Goal: Transaction & Acquisition: Purchase product/service

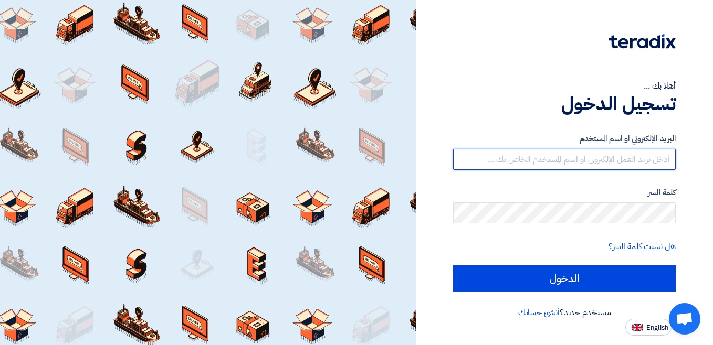
type input "[EMAIL_ADDRESS][DOMAIN_NAME]"
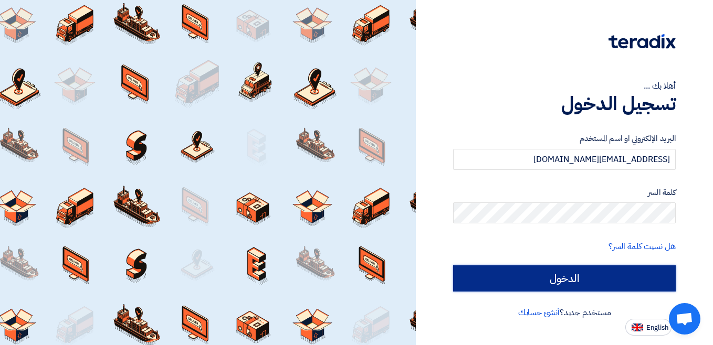
click at [458, 283] on input "الدخول" at bounding box center [564, 279] width 223 height 26
type input "Sign in"
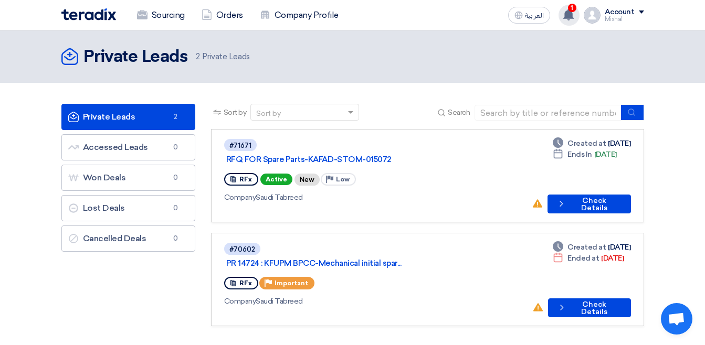
click at [572, 16] on use at bounding box center [568, 15] width 10 height 12
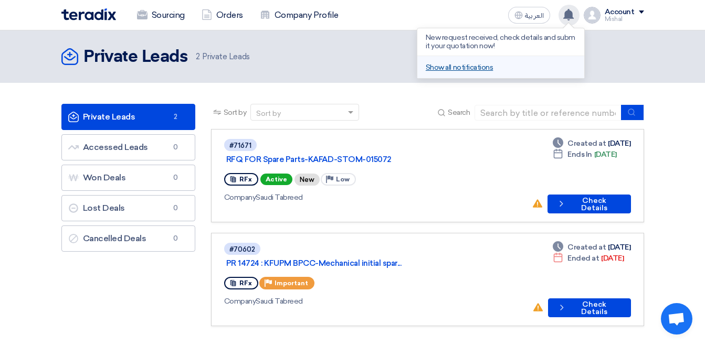
click at [487, 66] on link "Show all notifications" at bounding box center [459, 67] width 67 height 9
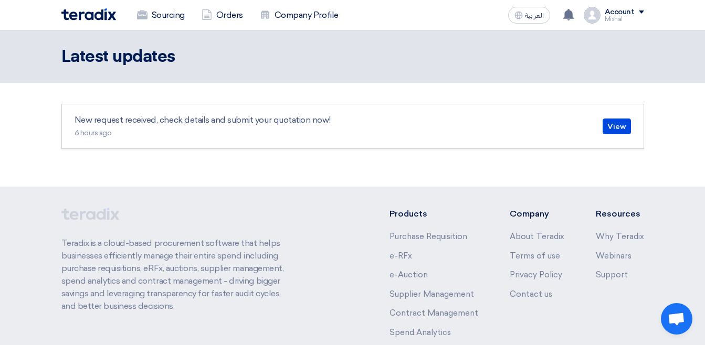
click at [614, 11] on div "Account" at bounding box center [620, 12] width 30 height 9
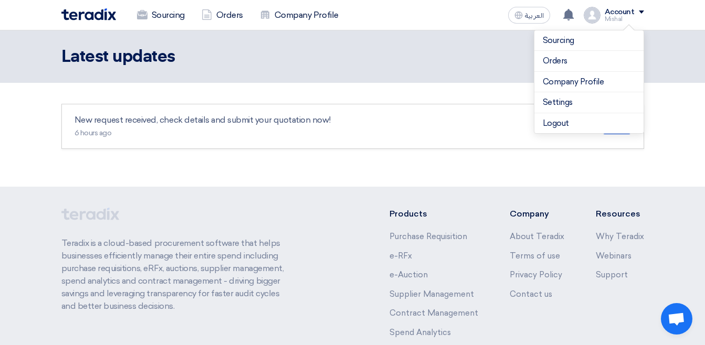
click at [655, 48] on header "Latest updates" at bounding box center [352, 56] width 705 height 52
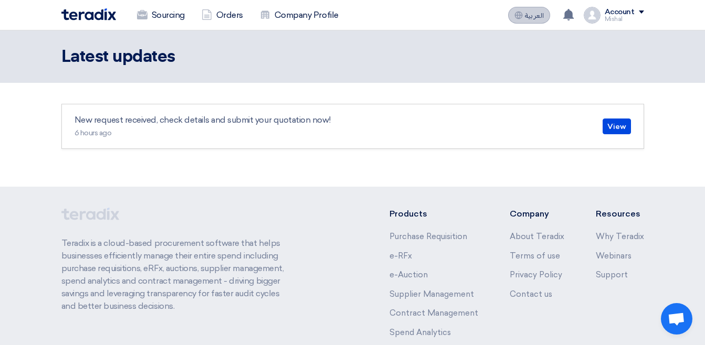
click at [530, 12] on span "العربية" at bounding box center [534, 15] width 19 height 7
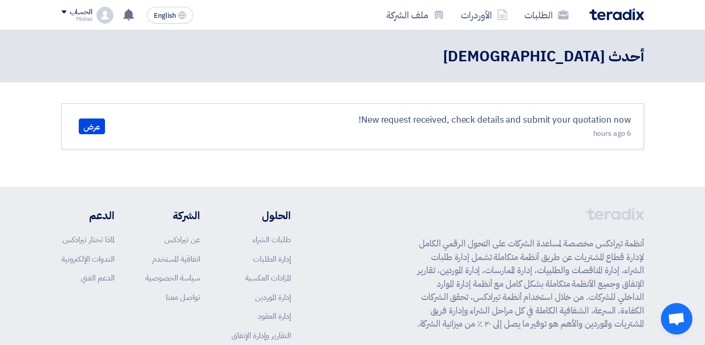
click at [159, 18] on span "English" at bounding box center [165, 15] width 22 height 7
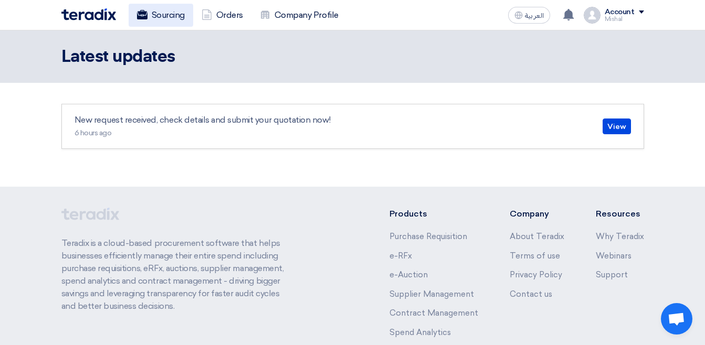
click at [180, 14] on link "Sourcing" at bounding box center [161, 15] width 65 height 23
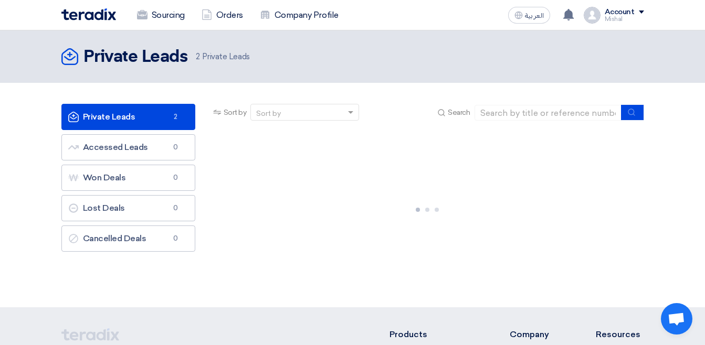
click at [126, 116] on link "Private Leads Private Leads 2" at bounding box center [128, 117] width 134 height 26
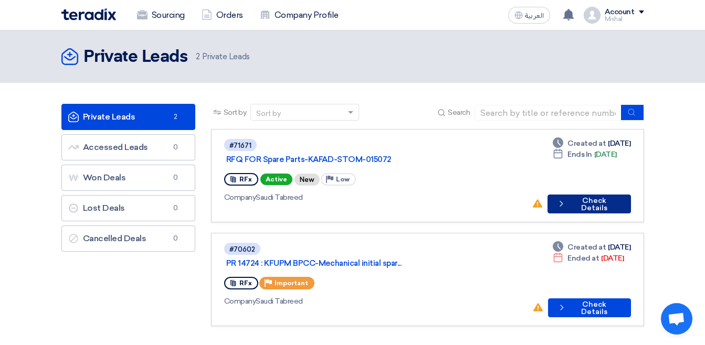
click at [562, 199] on icon "Check details" at bounding box center [561, 204] width 10 height 10
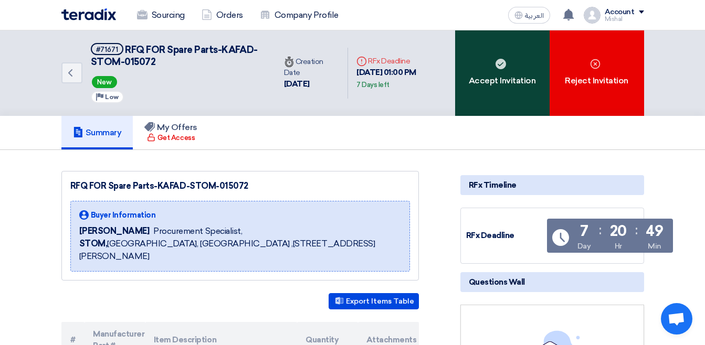
click at [506, 69] on div "Accept Invitation" at bounding box center [502, 73] width 94 height 86
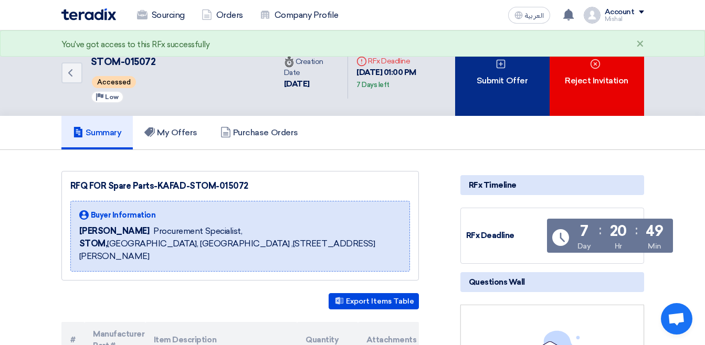
click at [503, 96] on div "Submit Offer" at bounding box center [502, 73] width 94 height 86
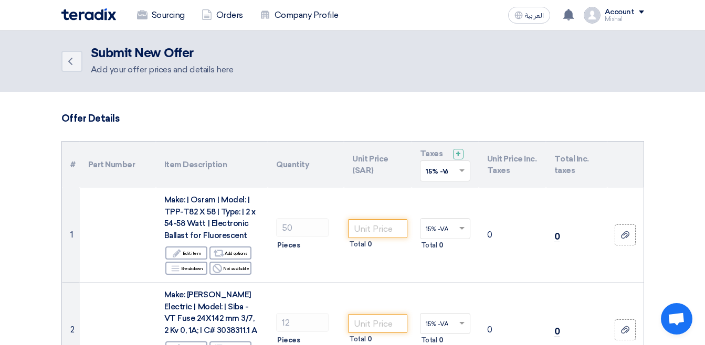
click at [303, 22] on link "Company Profile" at bounding box center [299, 15] width 96 height 23
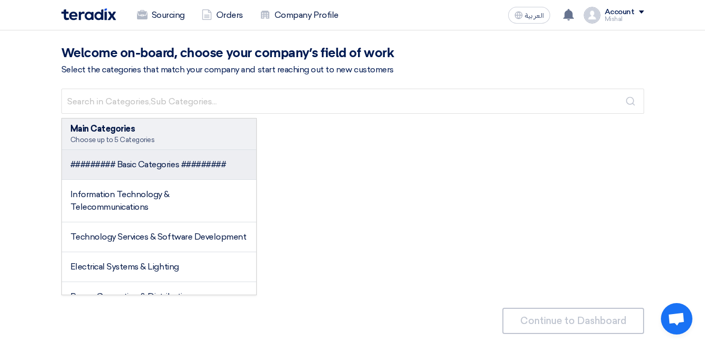
click at [186, 166] on span "######### Basic Categories #########" at bounding box center [148, 165] width 156 height 10
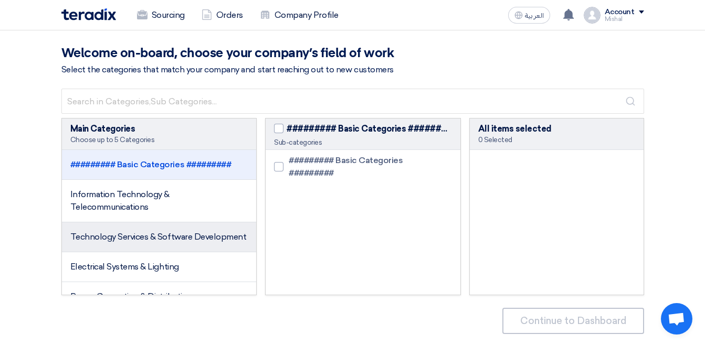
click at [196, 251] on li "Technology Services & Software Development" at bounding box center [159, 238] width 195 height 30
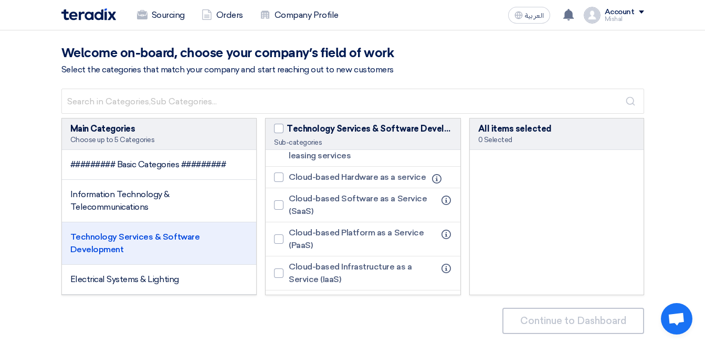
scroll to position [522, 0]
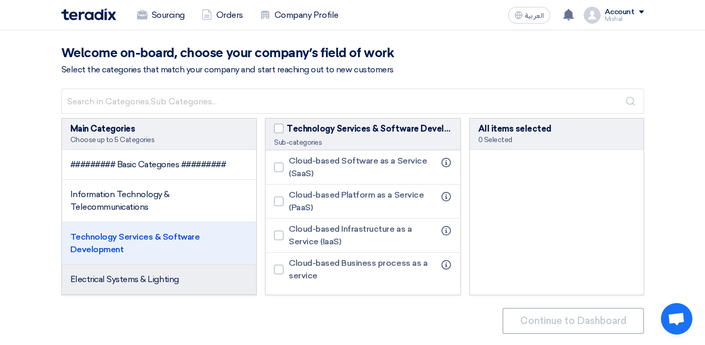
click at [129, 281] on span "Electrical Systems & Lighting" at bounding box center [124, 280] width 109 height 10
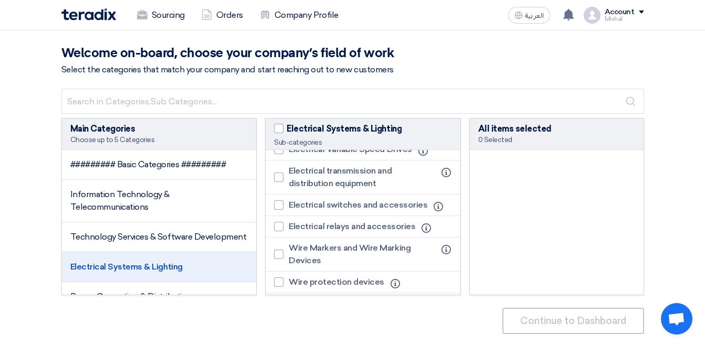
scroll to position [706, 0]
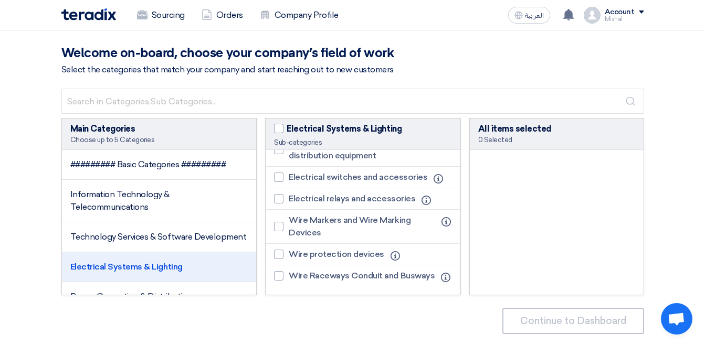
click at [126, 137] on div "Choose up to 5 Categories" at bounding box center [159, 139] width 178 height 9
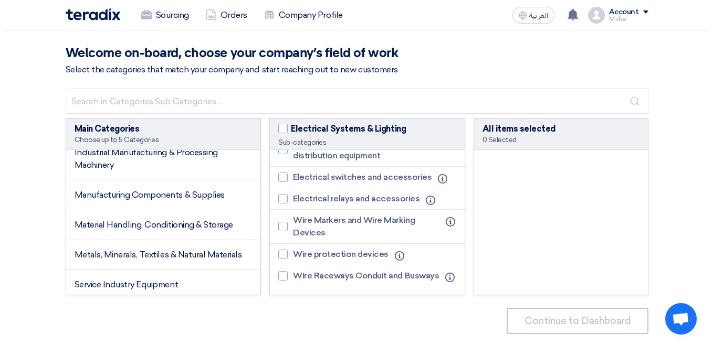
scroll to position [1161, 0]
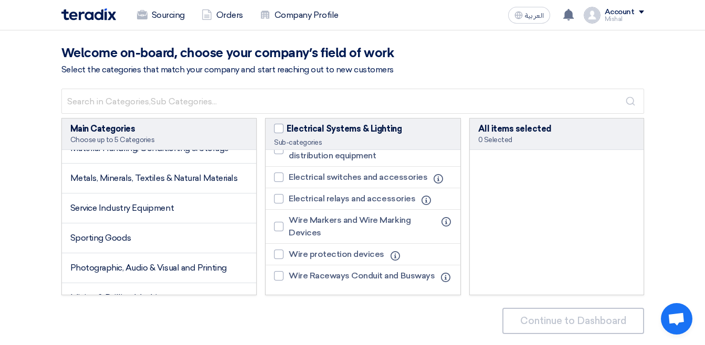
drag, startPoint x: 244, startPoint y: 321, endPoint x: 244, endPoint y: 313, distance: 7.9
click at [244, 318] on div "Continue to Dashboard" at bounding box center [352, 321] width 583 height 26
click at [629, 13] on div "Account" at bounding box center [620, 12] width 30 height 9
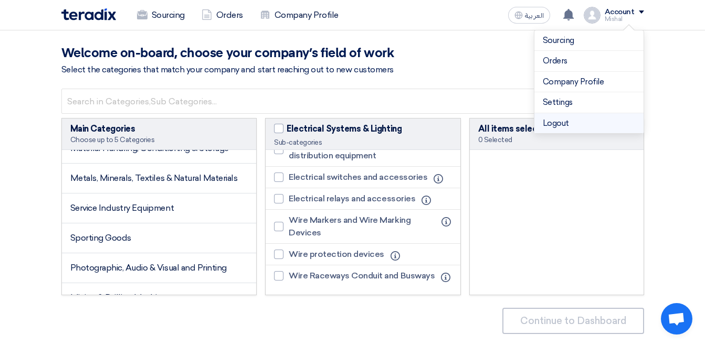
click at [594, 126] on li "Logout" at bounding box center [588, 123] width 109 height 20
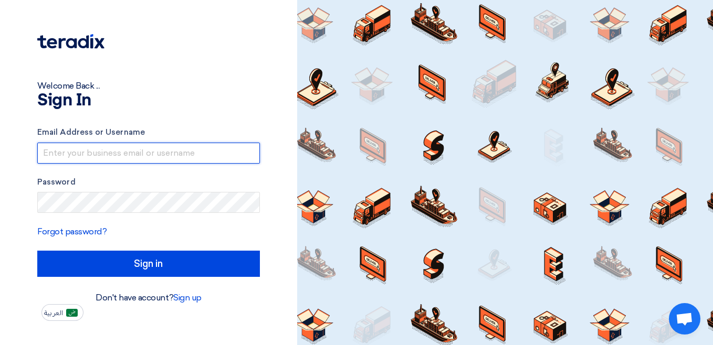
type input "[EMAIL_ADDRESS][DOMAIN_NAME]"
